Goal: Complete application form

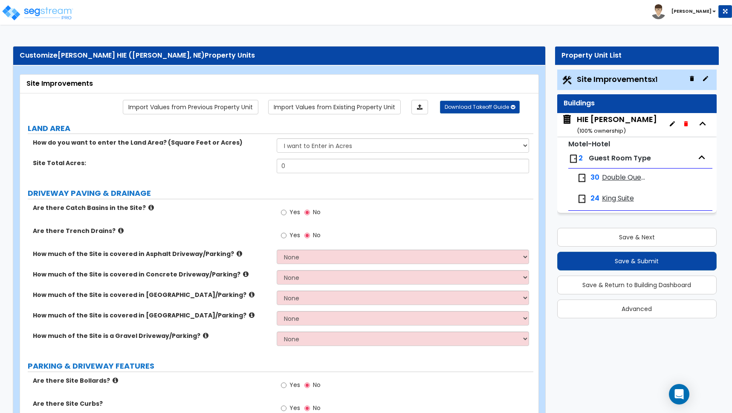
drag, startPoint x: 289, startPoint y: 166, endPoint x: 242, endPoint y: 165, distance: 47.4
click at [242, 165] on div "Site Total Acres: 0" at bounding box center [277, 169] width 514 height 20
type input "2.27"
click at [246, 215] on div "Are there Catch Basins in the Site? Yes No" at bounding box center [277, 214] width 514 height 23
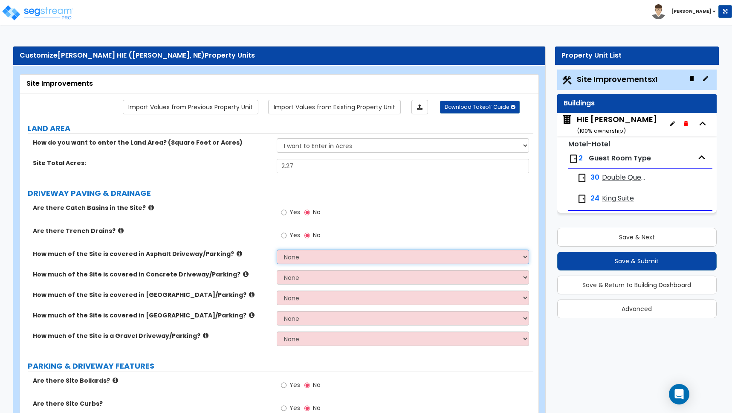
click at [311, 257] on select "None I want to Enter an Approximate Percentage I want to Enter the Square Foota…" at bounding box center [403, 257] width 253 height 15
click at [310, 258] on select "None I want to Enter an Approximate Percentage I want to Enter the Square Foota…" at bounding box center [403, 257] width 253 height 15
select select "2"
click at [277, 250] on select "None I want to Enter an Approximate Percentage I want to Enter the Square Foota…" at bounding box center [403, 257] width 253 height 15
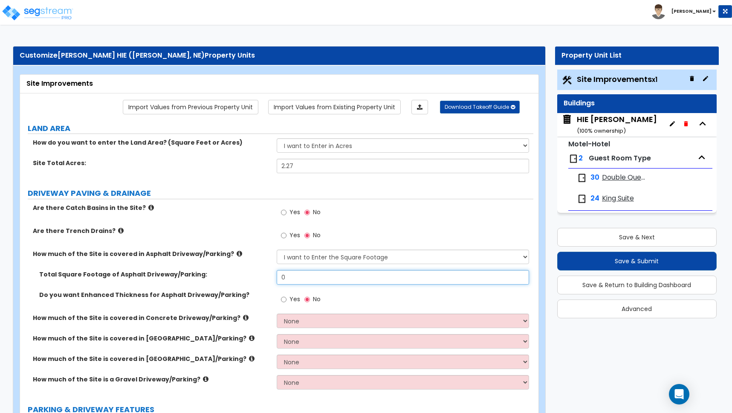
drag, startPoint x: 298, startPoint y: 278, endPoint x: 265, endPoint y: 273, distance: 33.7
click at [265, 273] on div "Total Square Footage of Asphalt Driveway/Parking: 0" at bounding box center [277, 280] width 514 height 20
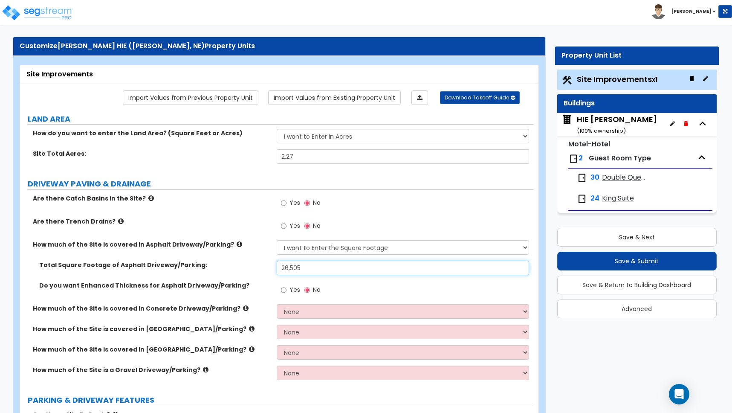
scroll to position [17, 0]
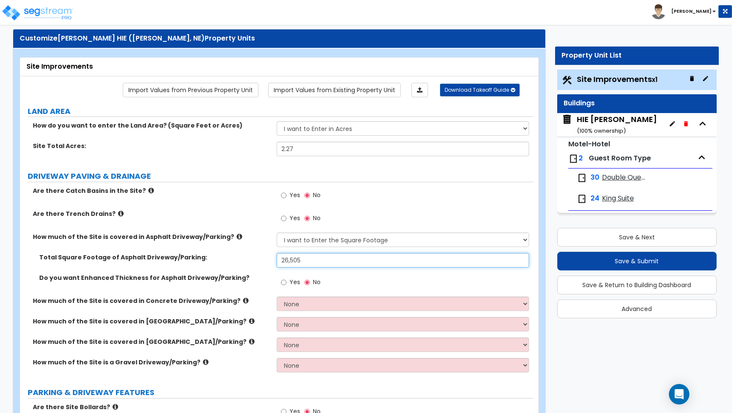
type input "26,505"
click at [248, 358] on label "How much of the Site is a Gravel Driveway/Parking?" at bounding box center [152, 362] width 238 height 9
click at [294, 364] on select "None I want to Enter an Approximate Percentage I want to Enter the Square Foota…" at bounding box center [403, 365] width 253 height 15
click at [302, 365] on select "None I want to Enter an Approximate Percentage I want to Enter the Square Foota…" at bounding box center [403, 365] width 253 height 15
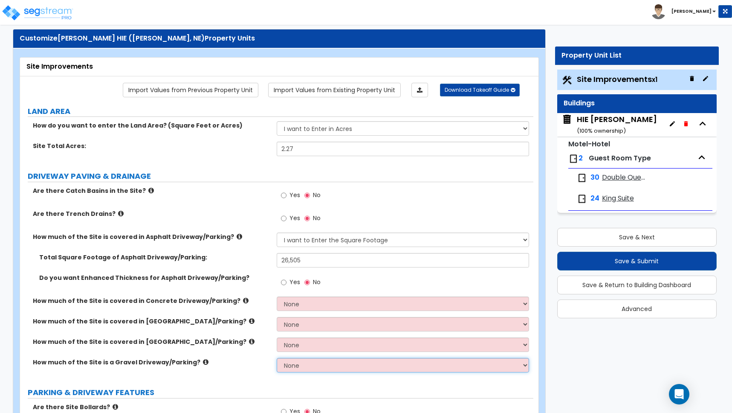
click at [303, 365] on select "None I want to Enter an Approximate Percentage I want to Enter the Square Foota…" at bounding box center [403, 365] width 253 height 15
select select "2"
click at [277, 358] on select "None I want to Enter an Approximate Percentage I want to Enter the Square Foota…" at bounding box center [403, 365] width 253 height 15
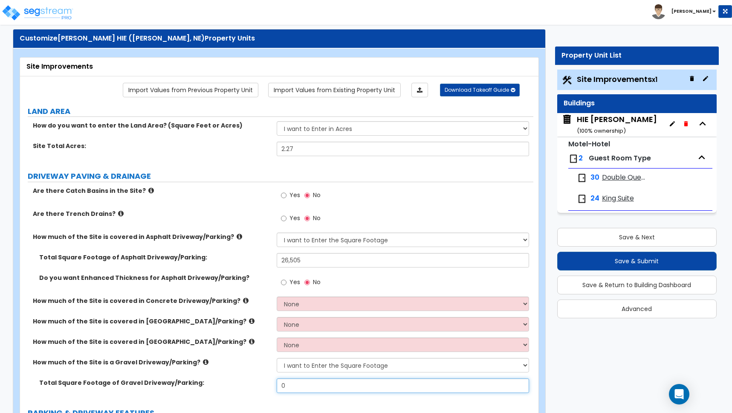
drag, startPoint x: 291, startPoint y: 389, endPoint x: 260, endPoint y: 383, distance: 30.9
click at [260, 383] on div "Total Square Footage of [GEOGRAPHIC_DATA]/Parking: 0" at bounding box center [277, 388] width 514 height 20
type input "31,800"
click at [263, 295] on div "Do you want Enhanced Thickness for Asphalt Driveway/Parking? Yes No" at bounding box center [277, 284] width 514 height 23
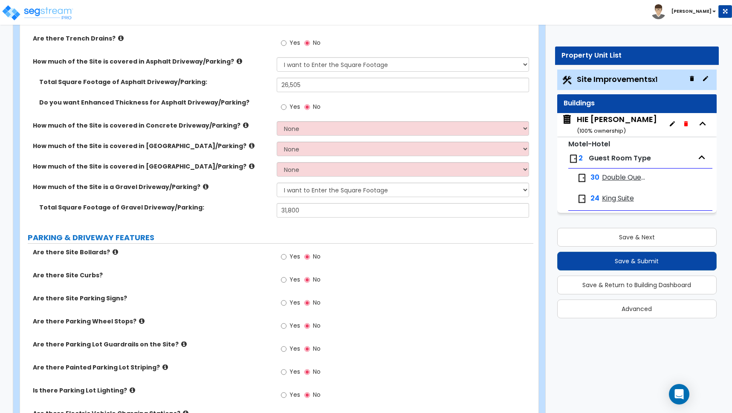
scroll to position [233, 0]
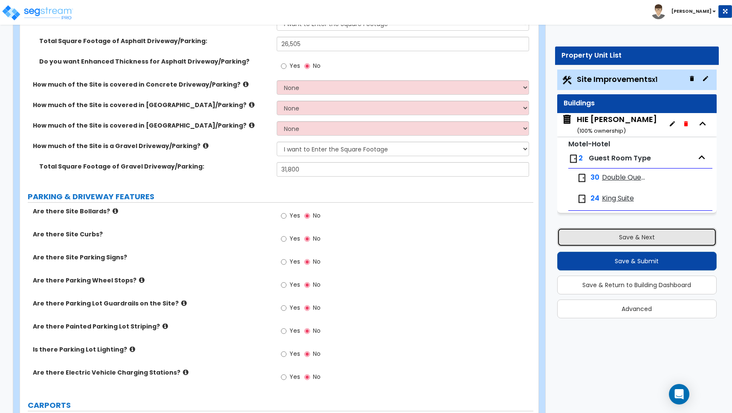
click at [638, 236] on button "Save & Next" at bounding box center [638, 237] width 160 height 19
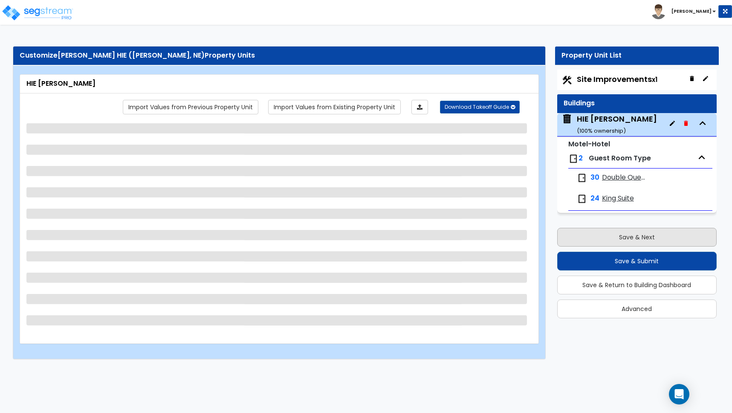
scroll to position [0, 0]
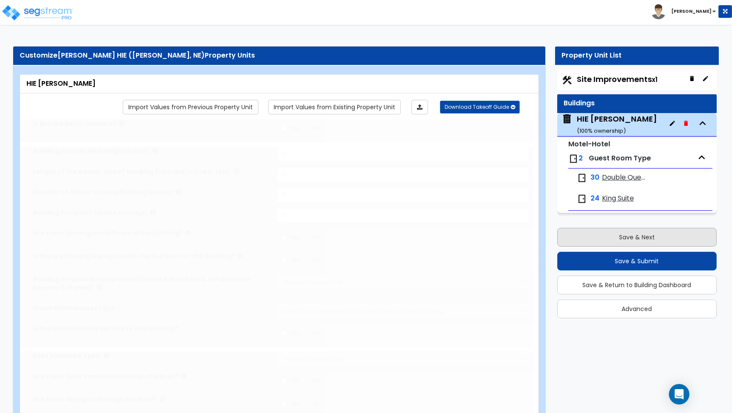
type input "1"
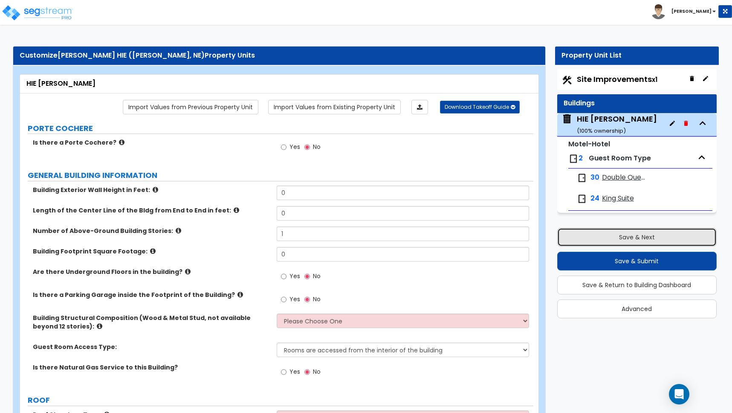
click at [638, 236] on button "Save & Next" at bounding box center [638, 237] width 160 height 19
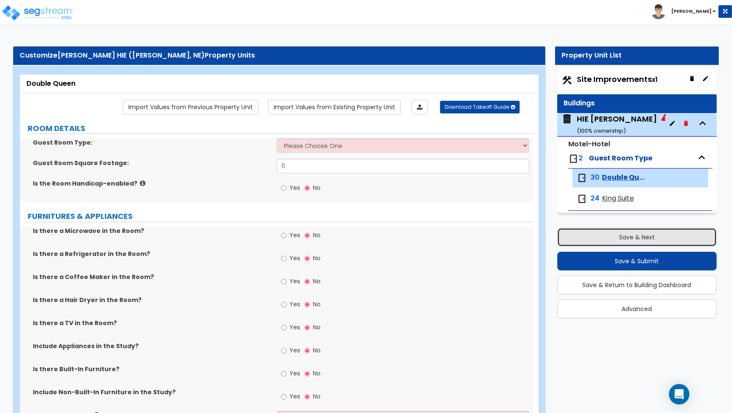
click at [638, 236] on button "Save & Next" at bounding box center [638, 237] width 160 height 19
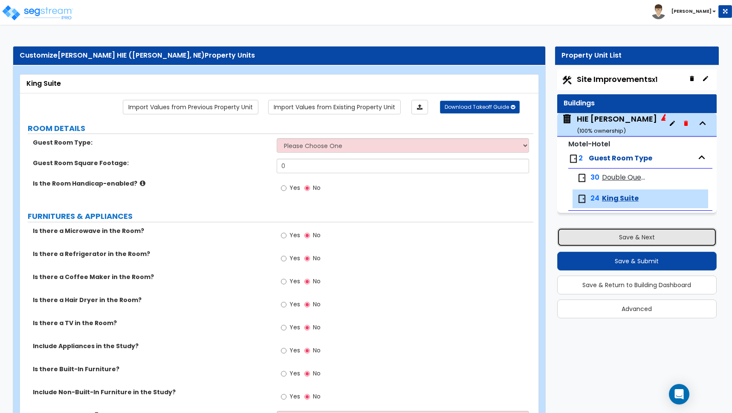
click at [638, 236] on button "Save & Next" at bounding box center [638, 237] width 160 height 19
select select "2"
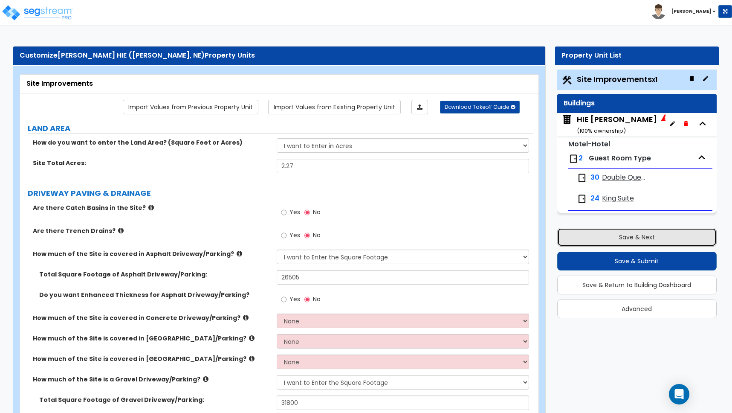
click at [638, 236] on button "Save & Next" at bounding box center [638, 237] width 160 height 19
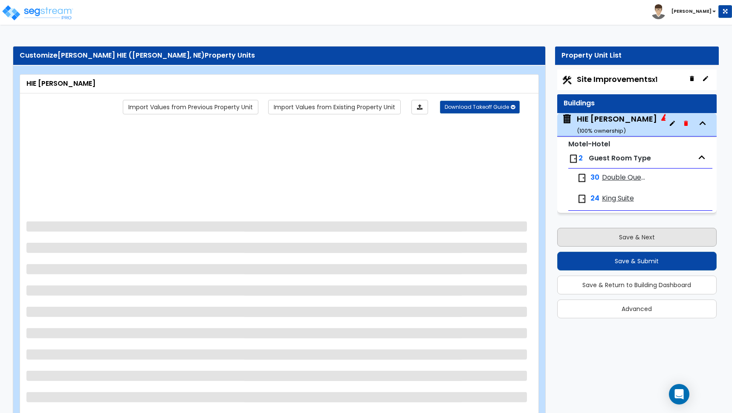
select select "2"
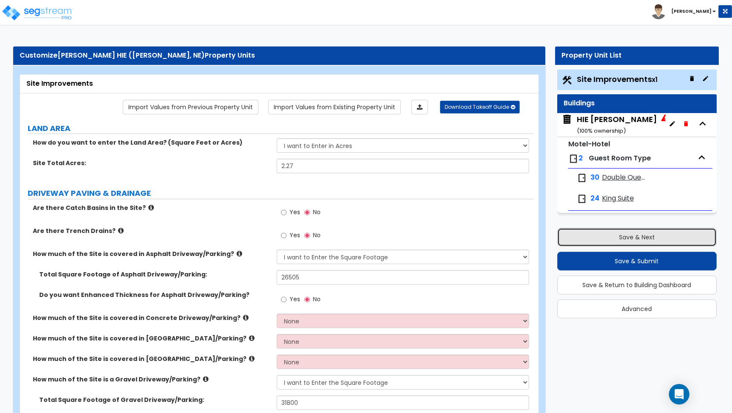
click at [638, 236] on button "Save & Next" at bounding box center [638, 237] width 160 height 19
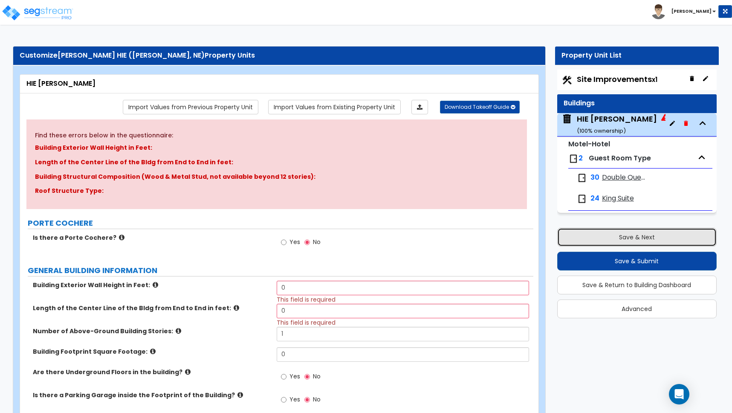
click at [620, 237] on button "Save & Next" at bounding box center [638, 237] width 160 height 19
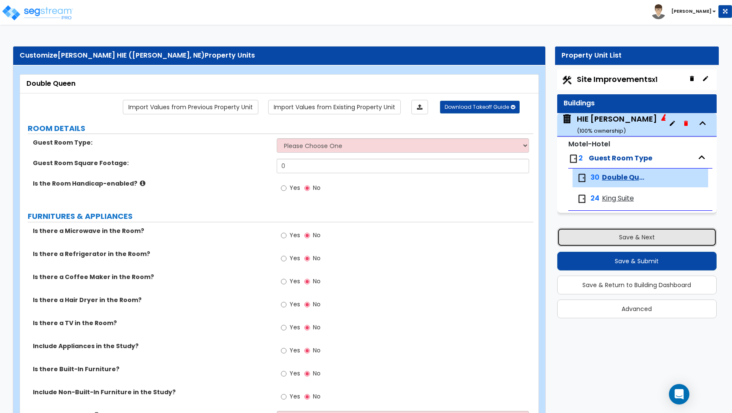
click at [627, 235] on button "Save & Next" at bounding box center [638, 237] width 160 height 19
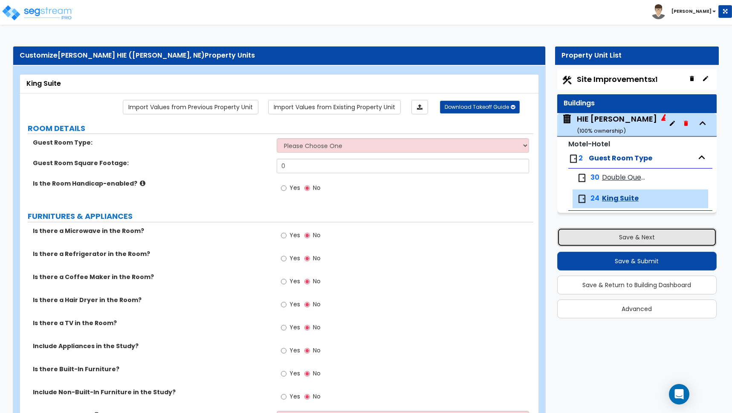
click at [636, 238] on button "Save & Next" at bounding box center [638, 237] width 160 height 19
select select "2"
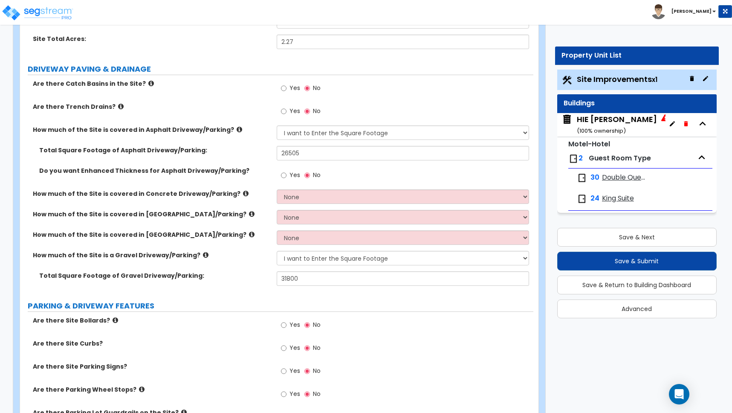
scroll to position [292, 0]
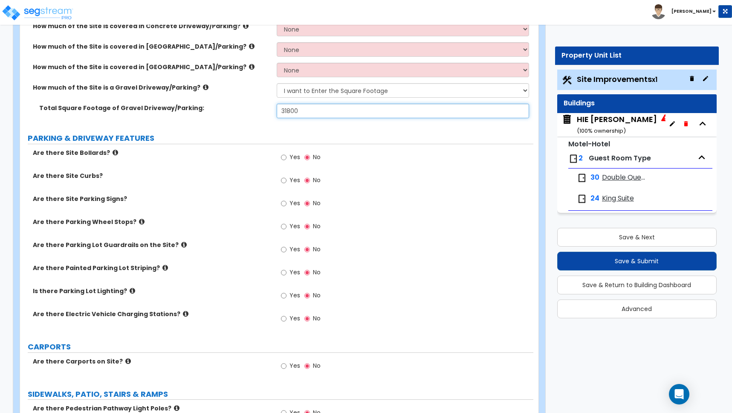
click at [286, 112] on input "31800" at bounding box center [403, 111] width 253 height 15
type input "31,800"
click at [284, 157] on input "Yes" at bounding box center [284, 157] width 6 height 9
radio input "true"
